Goal: Transaction & Acquisition: Purchase product/service

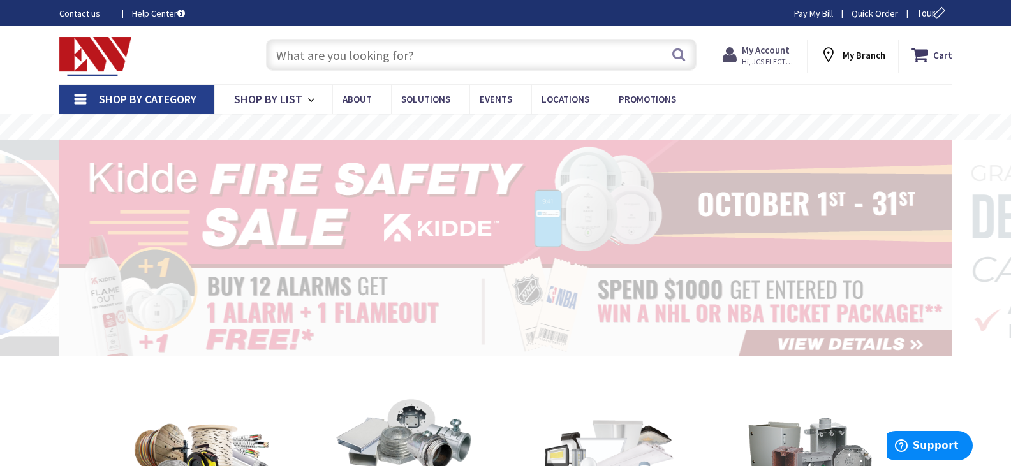
click at [770, 46] on strong "My Account" at bounding box center [766, 50] width 48 height 12
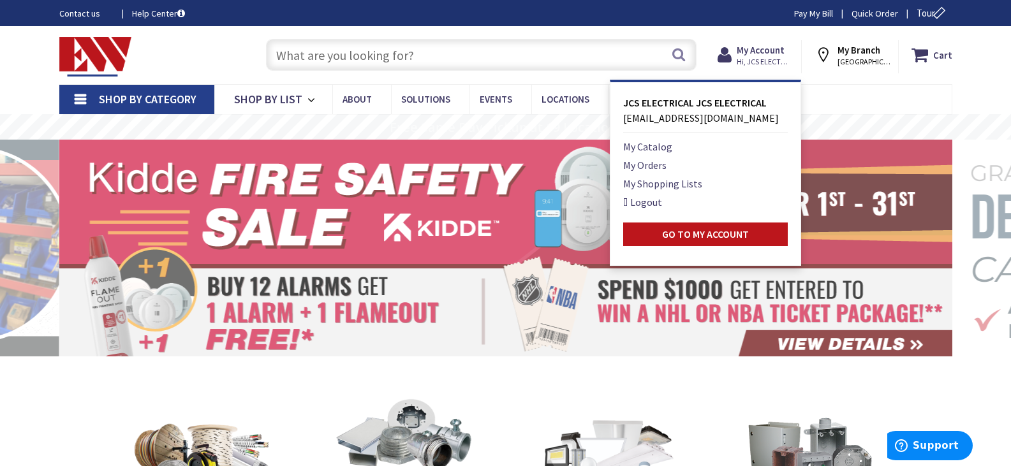
click at [506, 56] on input "text" at bounding box center [481, 55] width 431 height 32
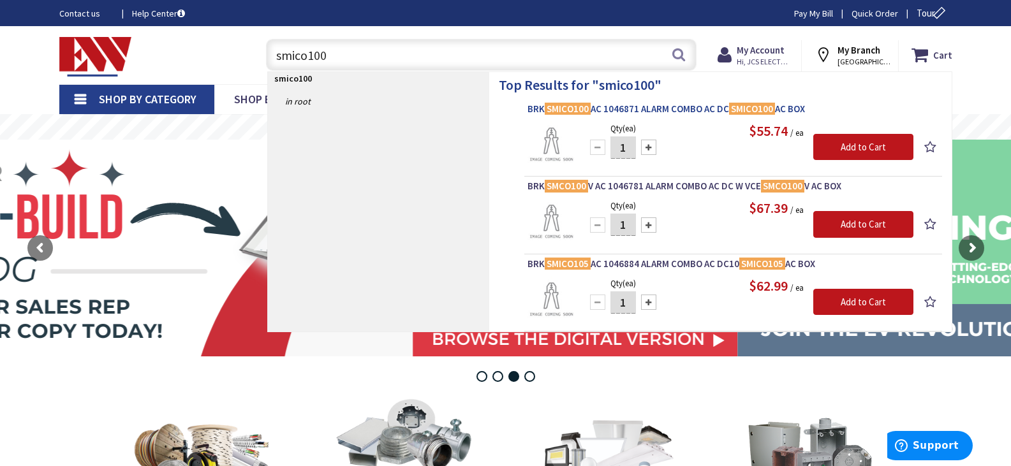
type input "smico100"
click at [680, 109] on span "BRK SMICO100 AC 1046871 ALARM COMBO AC DC SMICO100 AC BOX" at bounding box center [734, 109] width 412 height 13
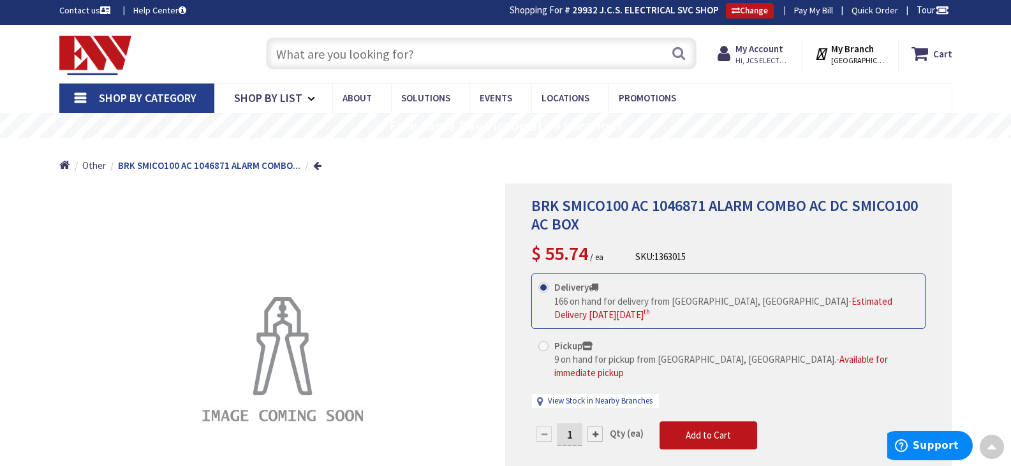
scroll to position [2, 0]
